Goal: Use online tool/utility: Utilize a website feature to perform a specific function

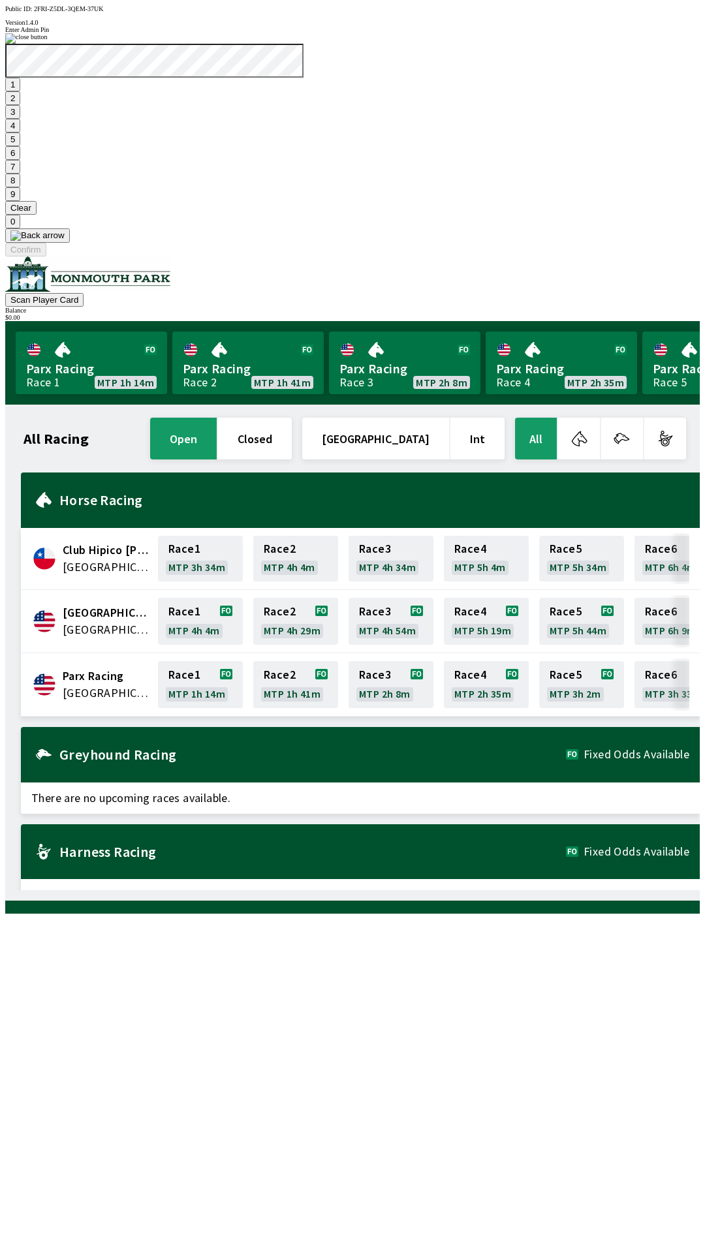
click at [20, 174] on button "7" at bounding box center [12, 167] width 15 height 14
click at [20, 119] on button "3" at bounding box center [12, 112] width 15 height 14
click at [46, 256] on button "Confirm" at bounding box center [25, 250] width 41 height 14
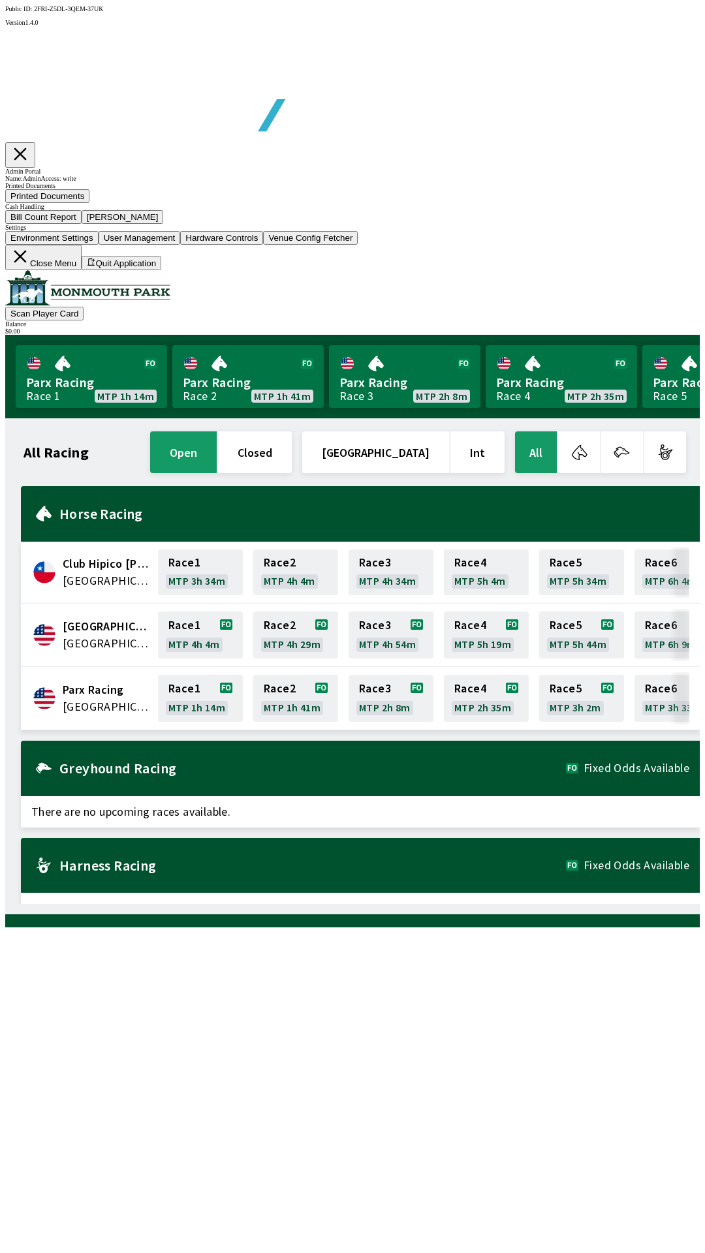
click at [82, 224] on button "Bill Count Report" at bounding box center [43, 217] width 76 height 14
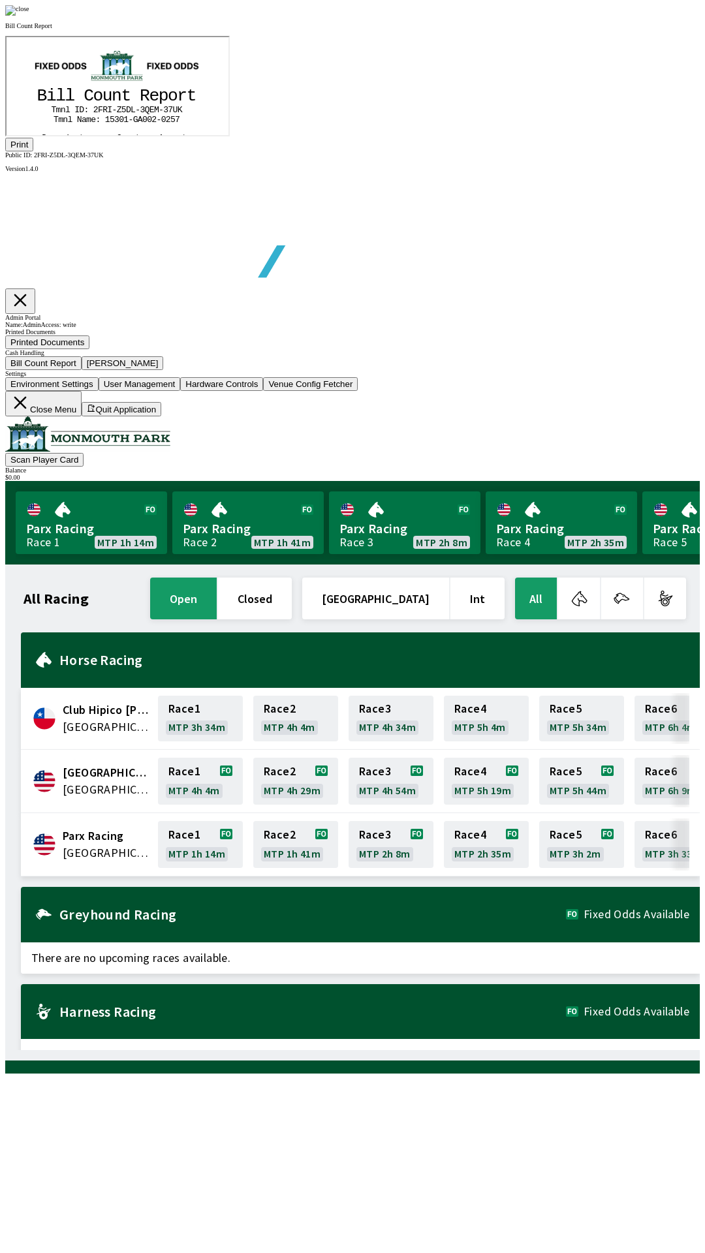
scroll to position [153, 0]
click at [33, 151] on button "Print" at bounding box center [19, 145] width 28 height 14
click at [601, 16] on div at bounding box center [352, 10] width 694 height 10
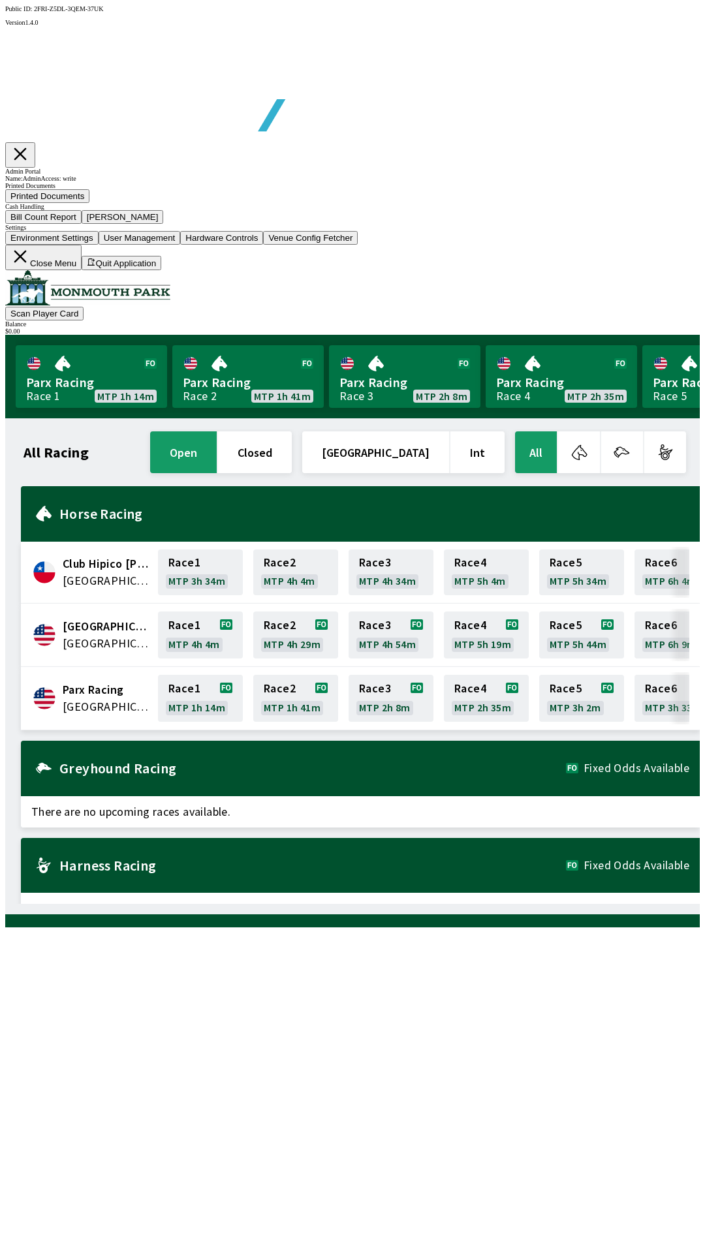
click at [164, 224] on button "[PERSON_NAME]" at bounding box center [123, 217] width 82 height 14
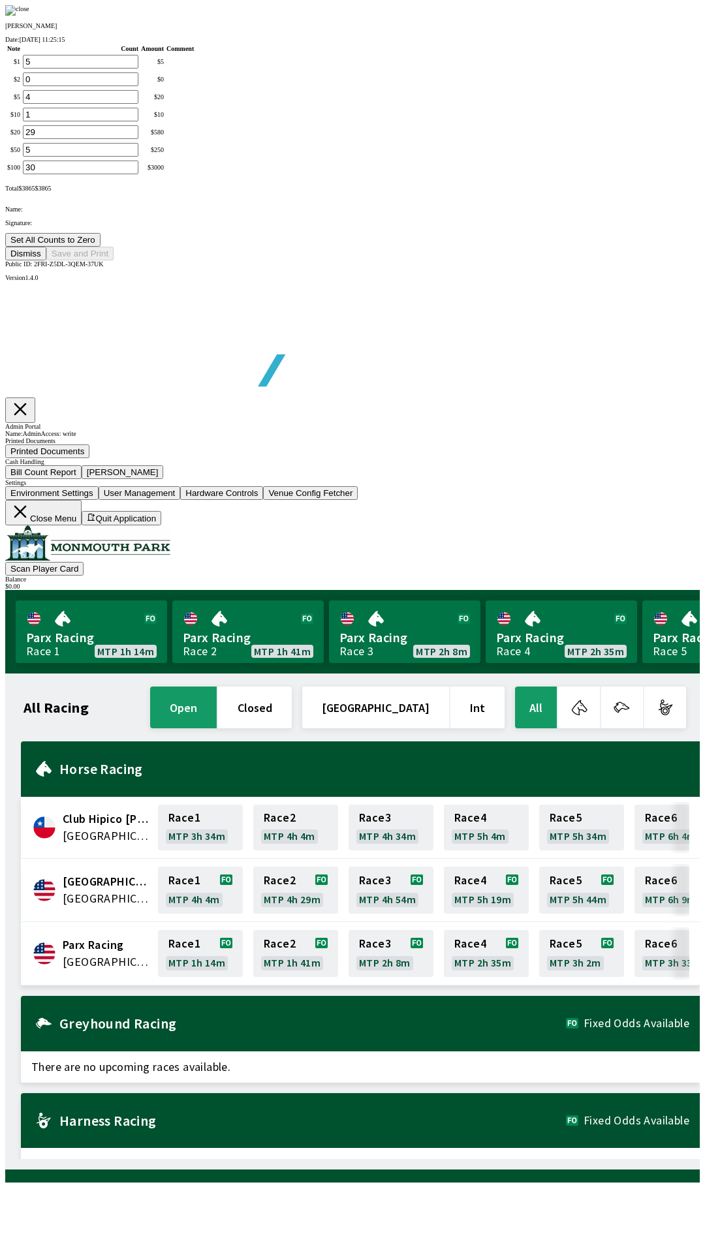
click at [101, 247] on button "Set All Counts to Zero" at bounding box center [52, 240] width 95 height 14
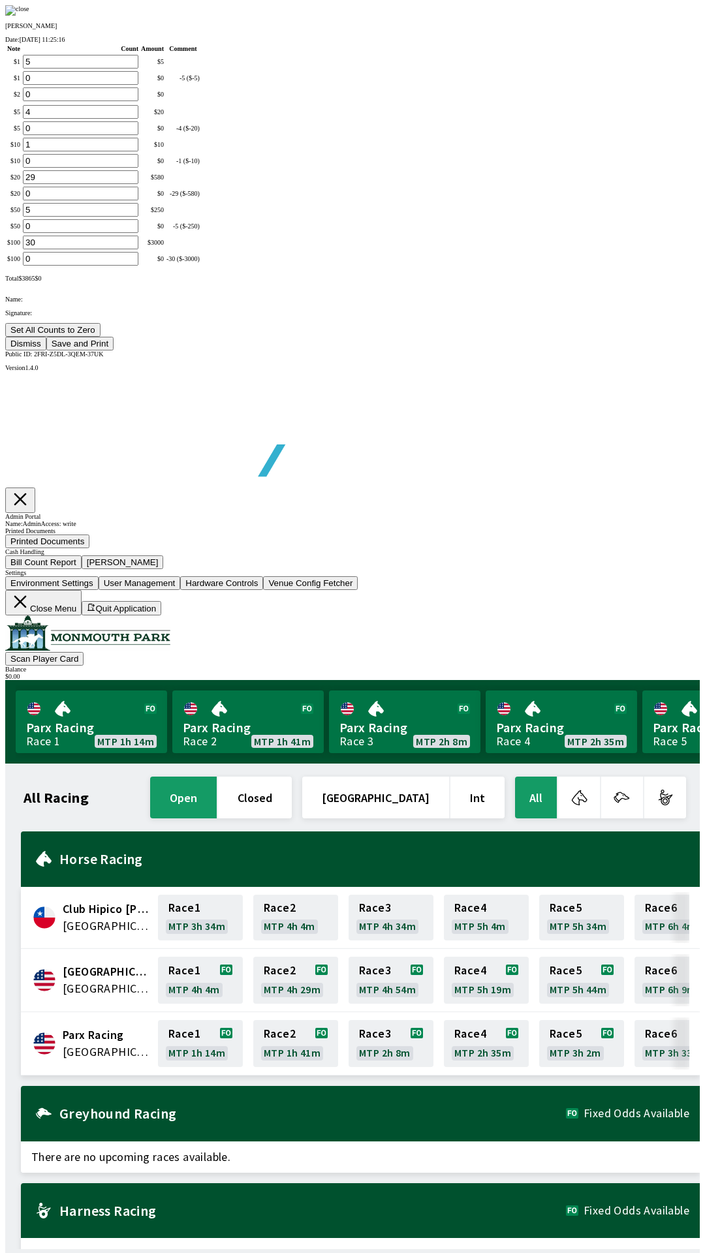
click at [114, 350] on button "Save and Print" at bounding box center [79, 344] width 67 height 14
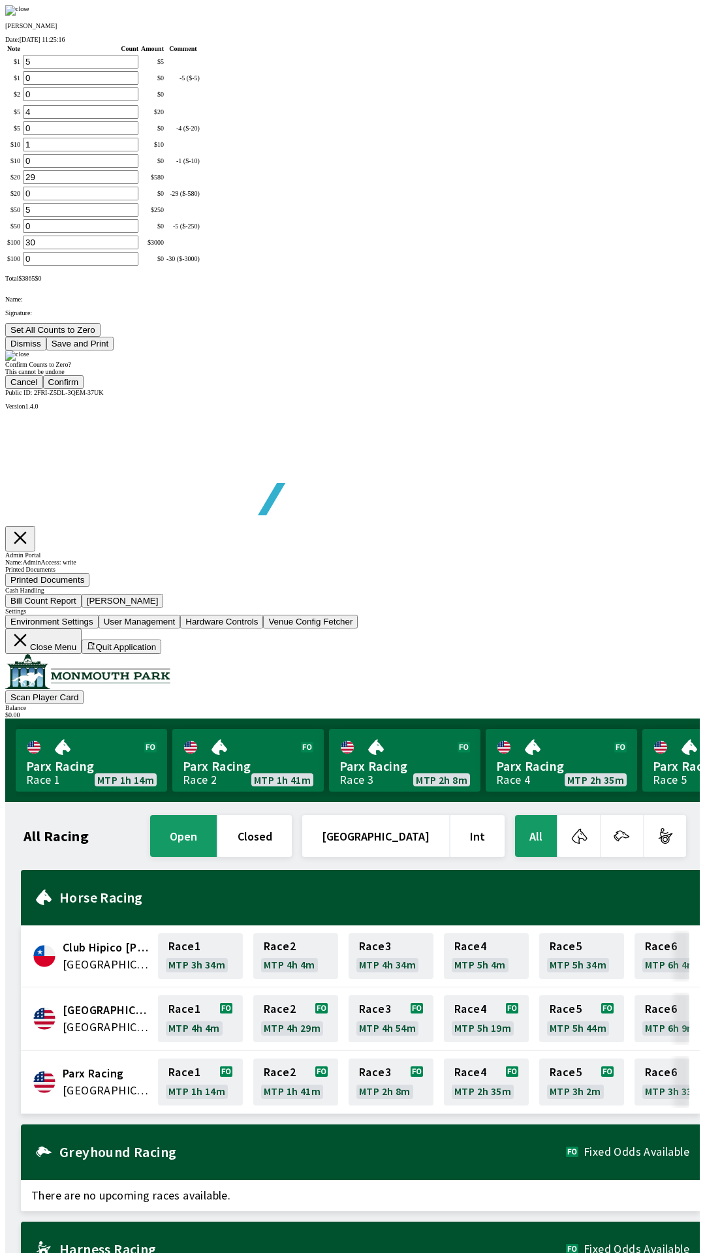
click at [84, 389] on button "Confirm" at bounding box center [63, 382] width 41 height 14
type input "0"
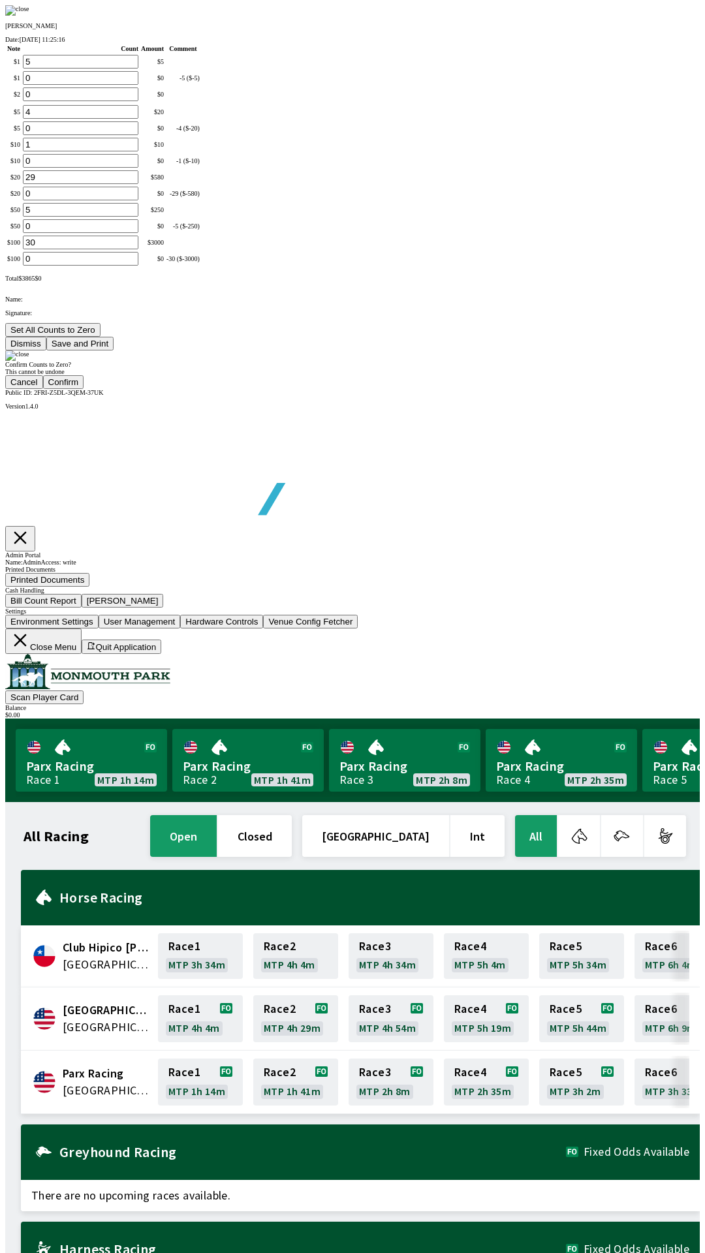
type input "0"
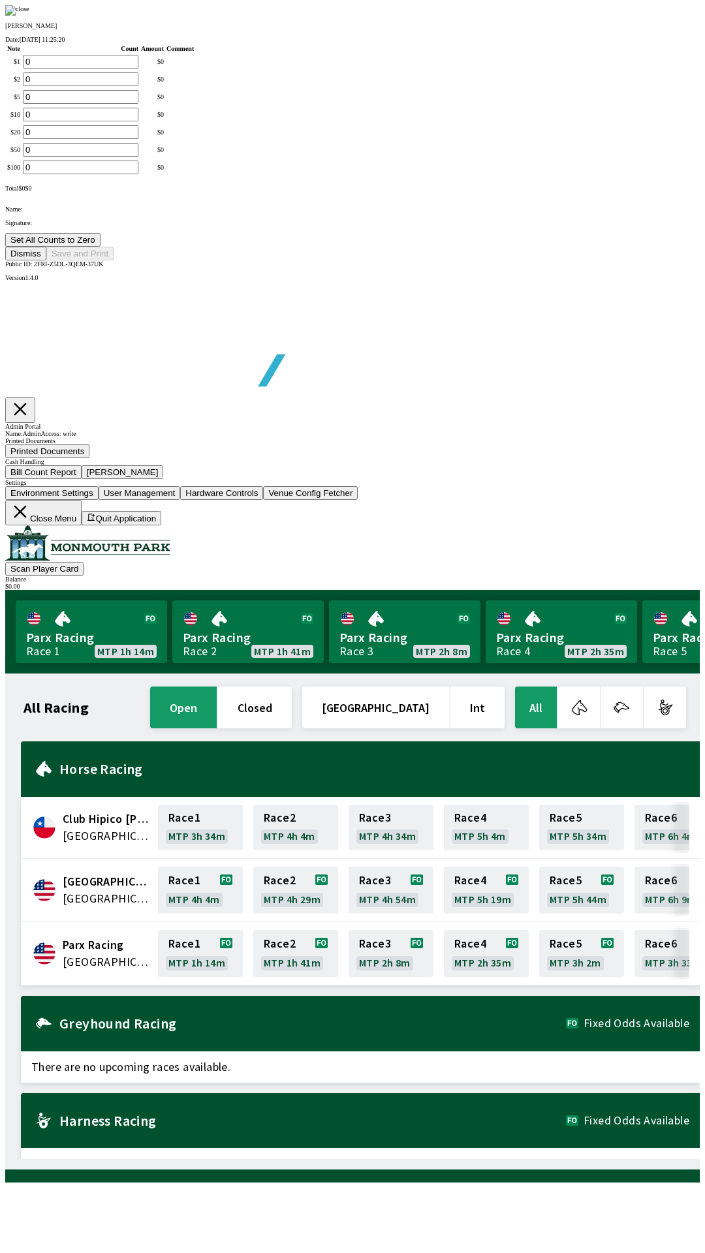
click at [46, 260] on button "Dismiss" at bounding box center [25, 254] width 41 height 14
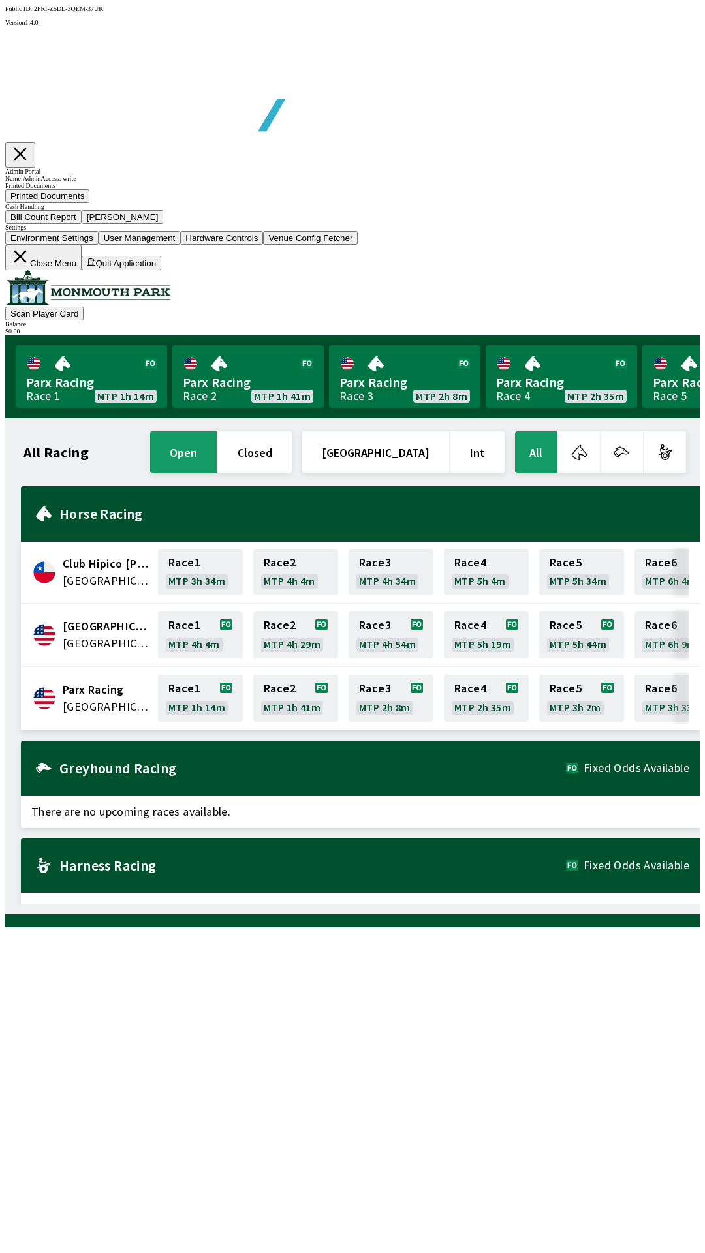
click at [82, 270] on button "Close Menu" at bounding box center [43, 257] width 76 height 25
